Goal: Information Seeking & Learning: Find specific fact

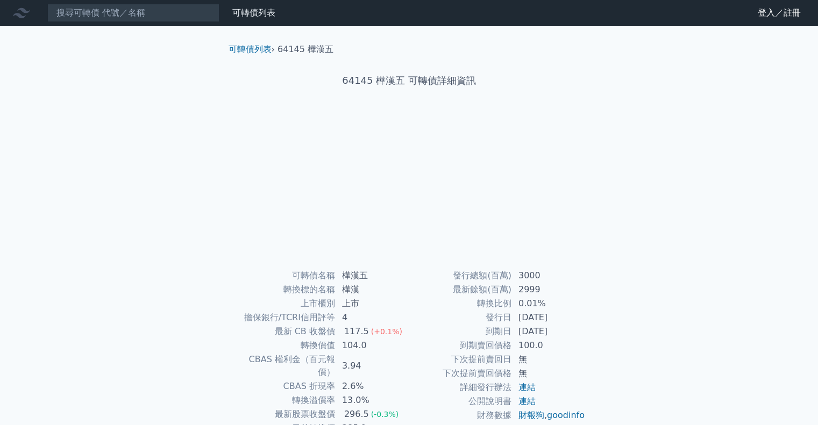
scroll to position [54, 0]
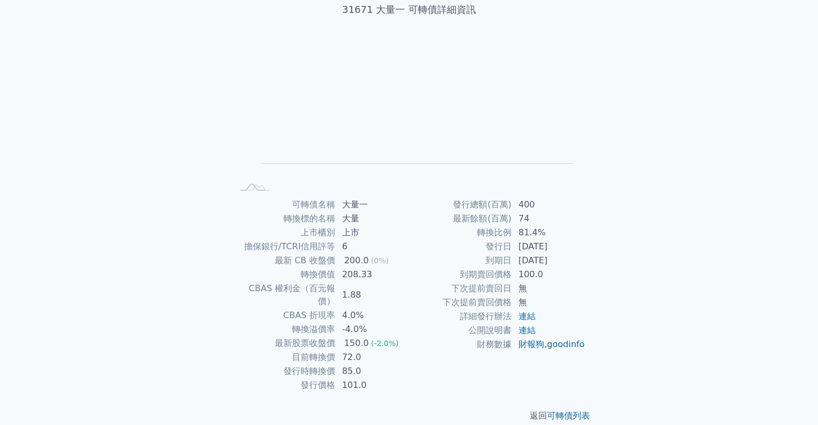
scroll to position [73, 0]
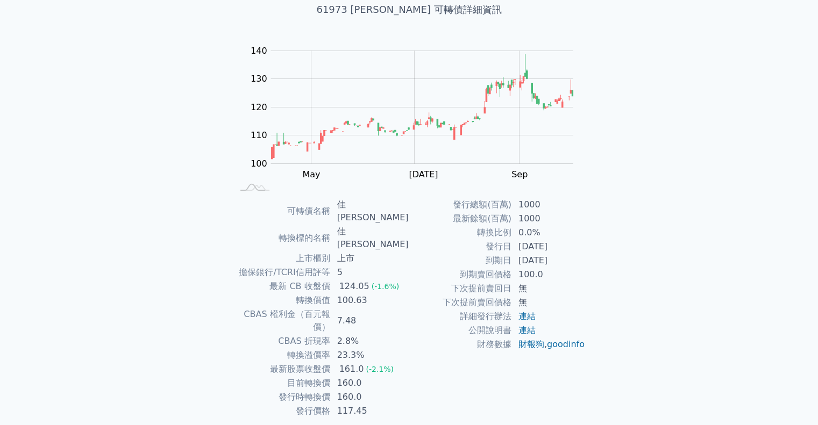
scroll to position [73, 0]
click at [525, 331] on link "連結" at bounding box center [527, 329] width 17 height 10
